Goal: Information Seeking & Learning: Learn about a topic

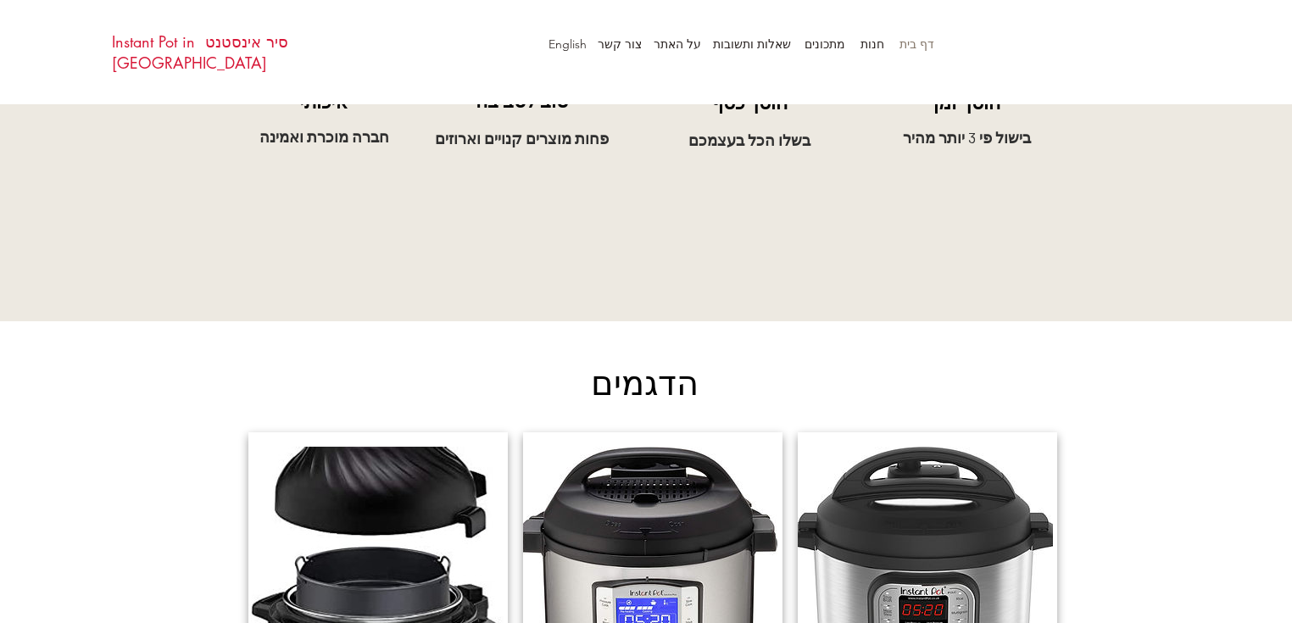
scroll to position [1242, 0]
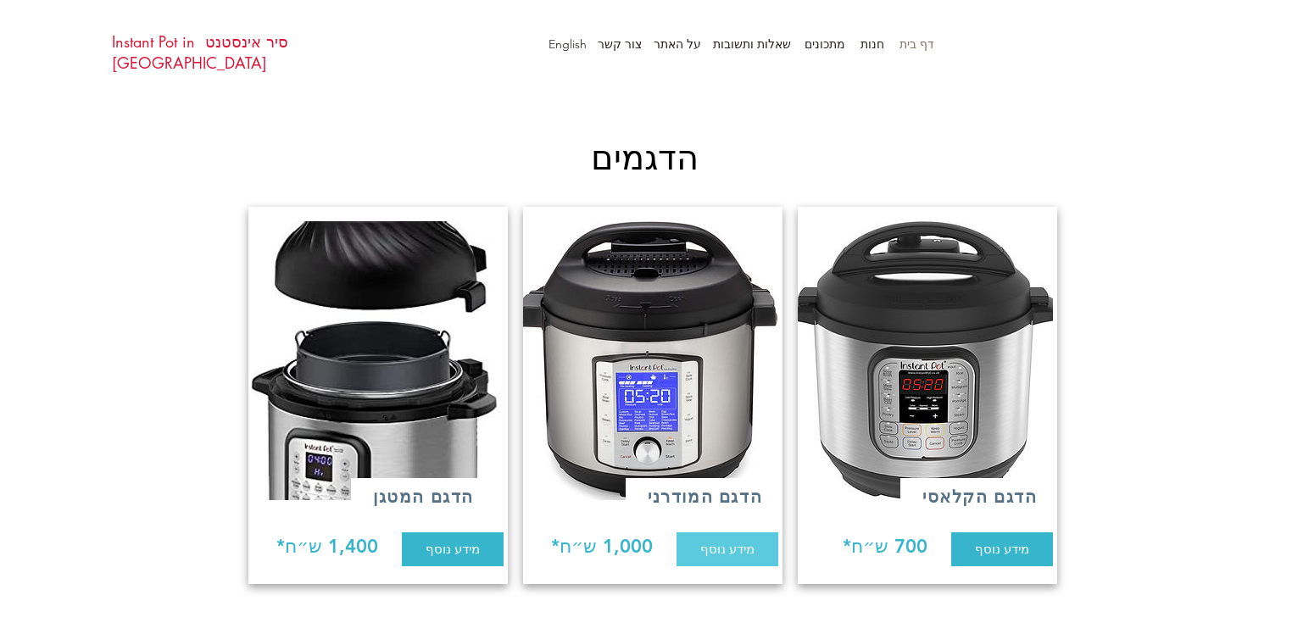
click at [723, 540] on span "מידע נוסף" at bounding box center [727, 549] width 54 height 18
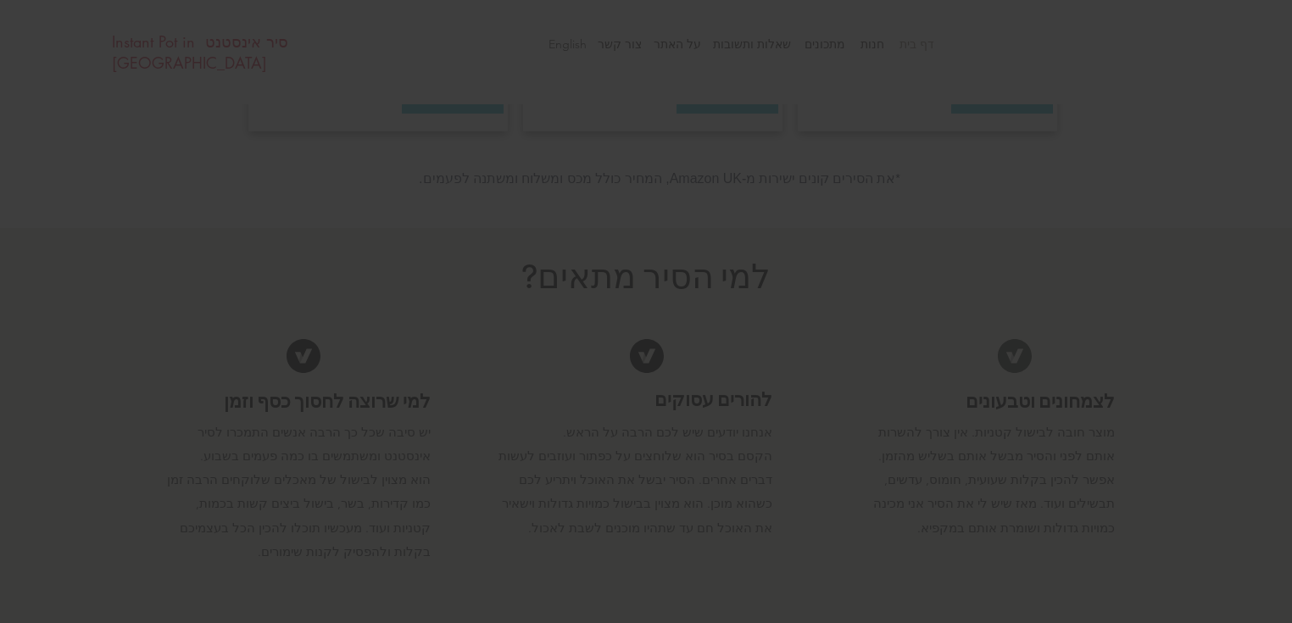
scroll to position [0, 0]
click at [406, 193] on icon "חזרה לאתר" at bounding box center [404, 195] width 14 height 14
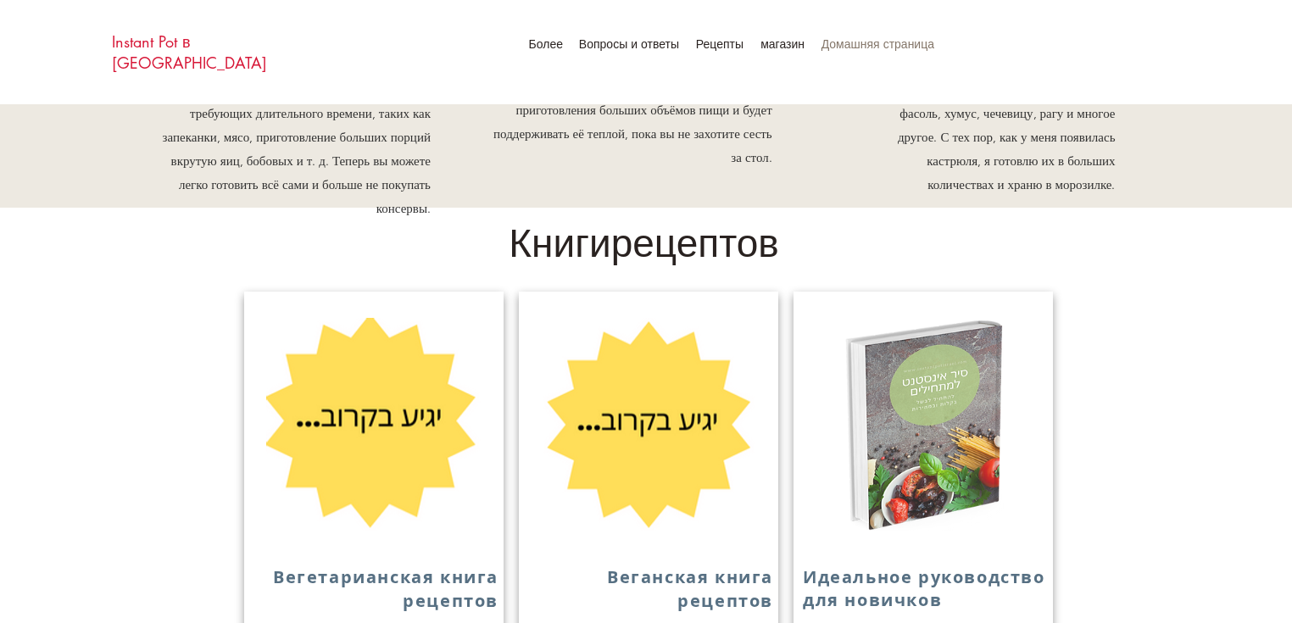
scroll to position [1526, 0]
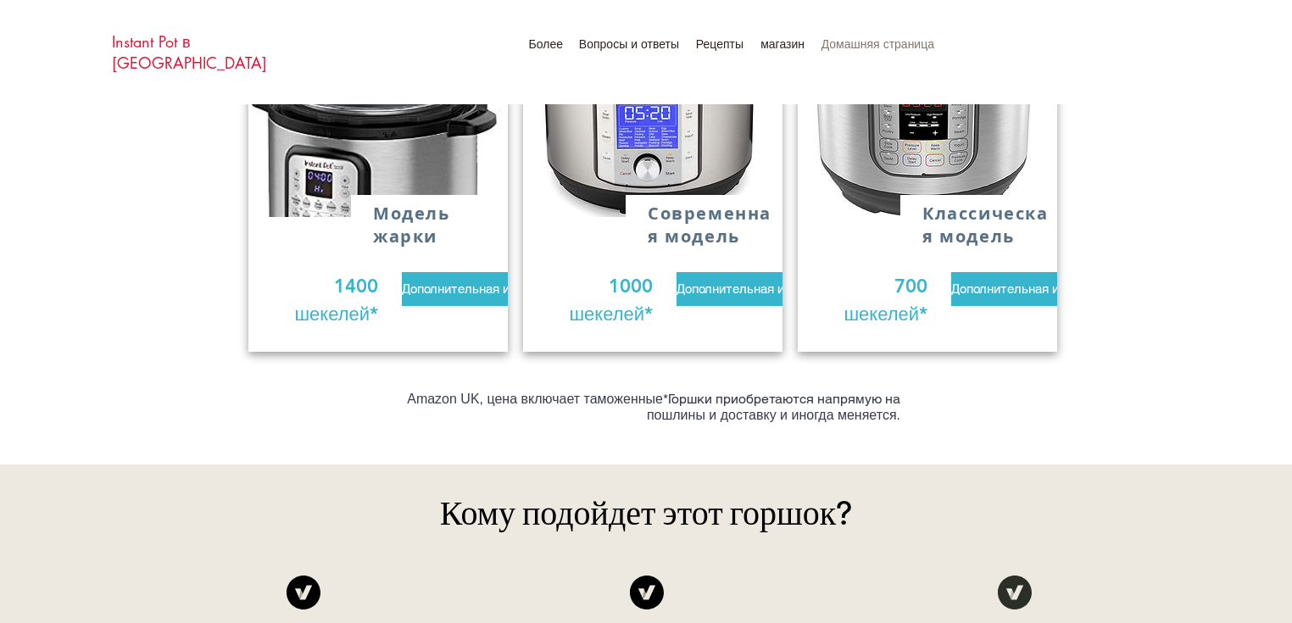
click at [158, 39] on font "Instant Pot в [GEOGRAPHIC_DATA]" at bounding box center [189, 52] width 155 height 42
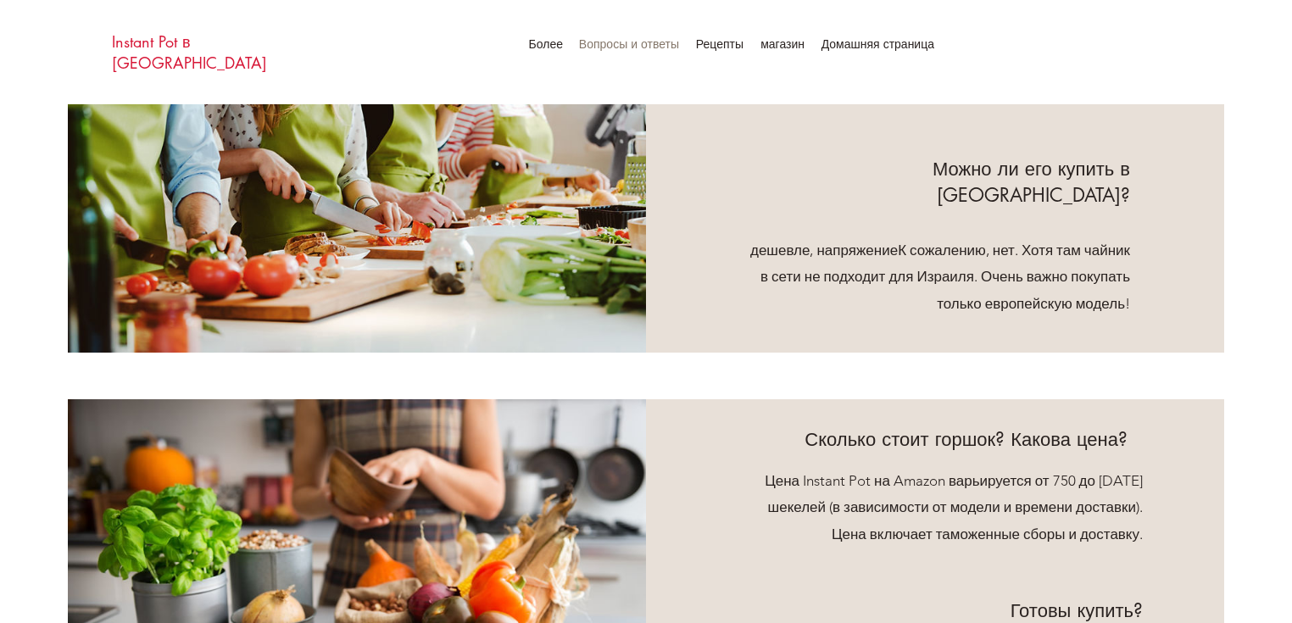
scroll to position [791, 0]
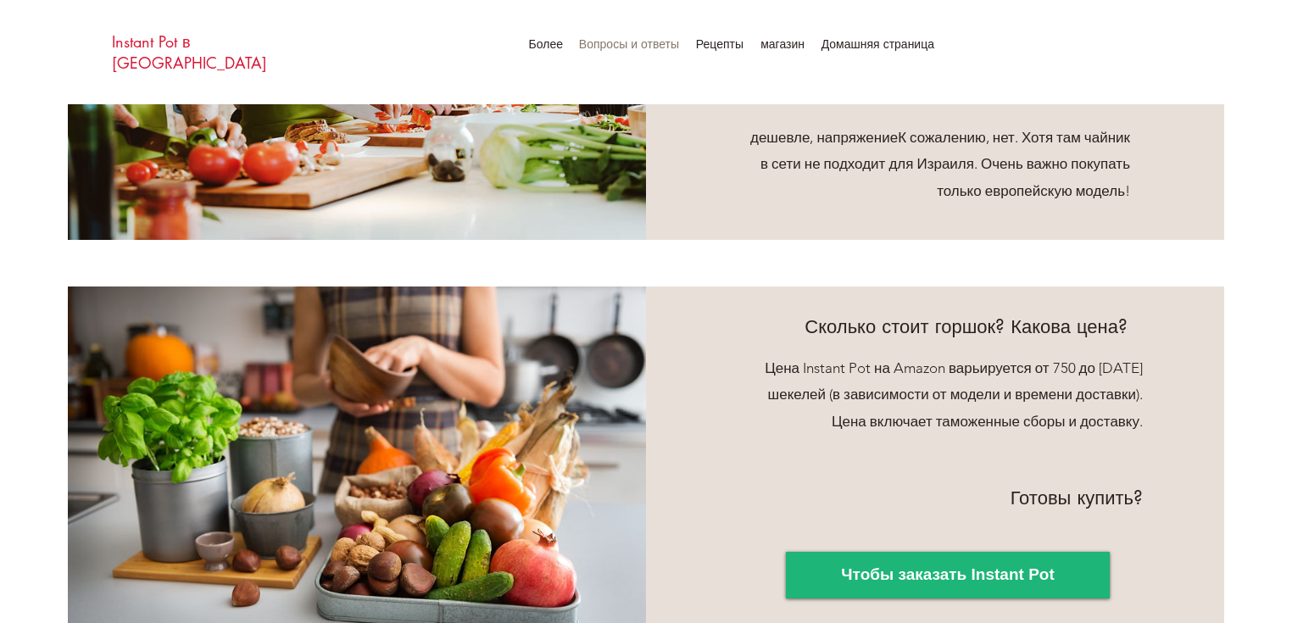
click at [896, 552] on link "Чтобы заказать Instant Pot" at bounding box center [948, 575] width 324 height 47
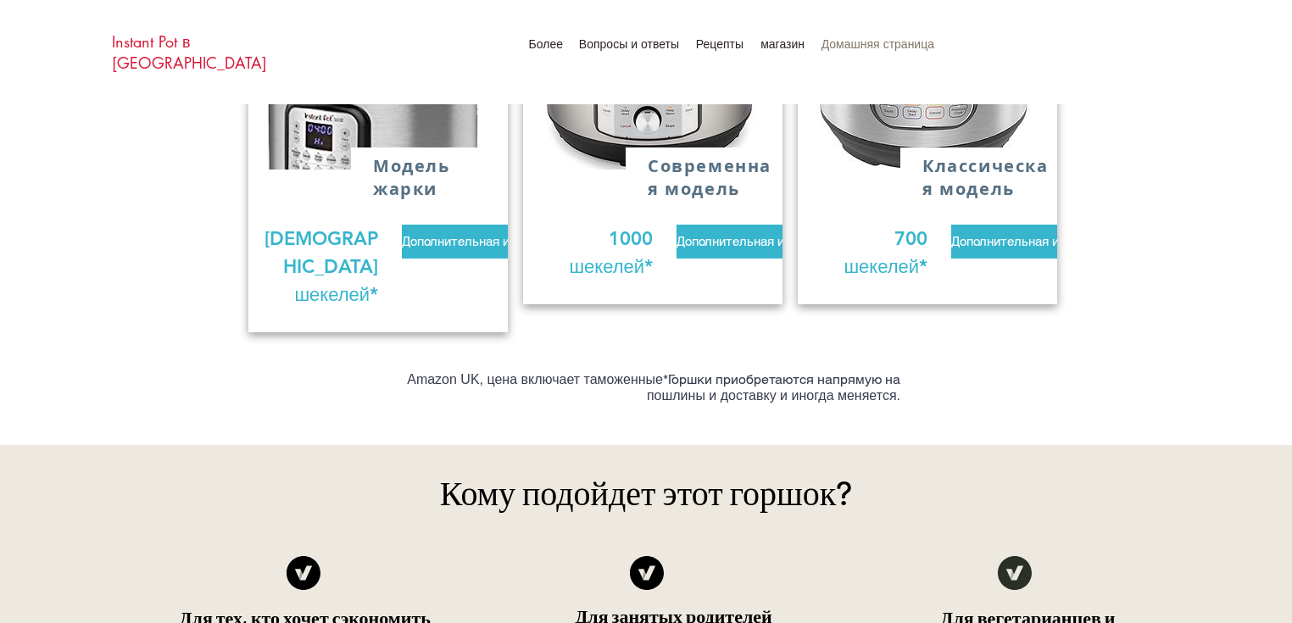
scroll to position [1347, 0]
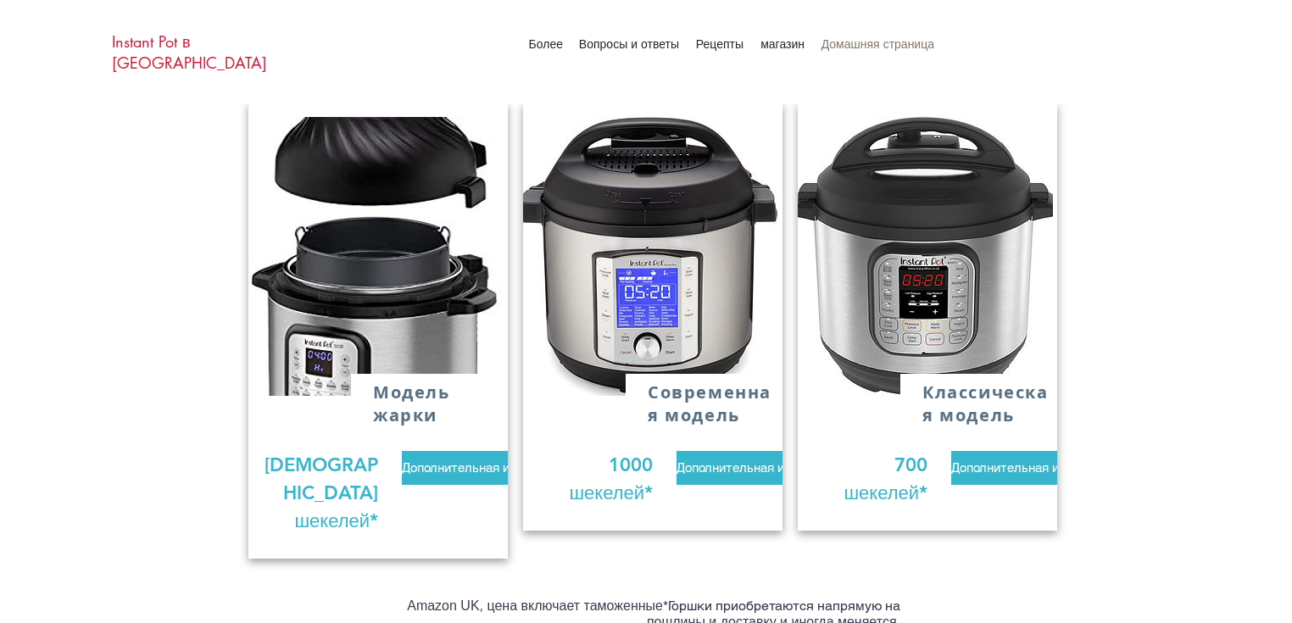
click at [657, 353] on img at bounding box center [648, 256] width 259 height 279
click at [702, 460] on font "Дополнительная информация" at bounding box center [763, 467] width 174 height 14
